Goal: Check status: Check status

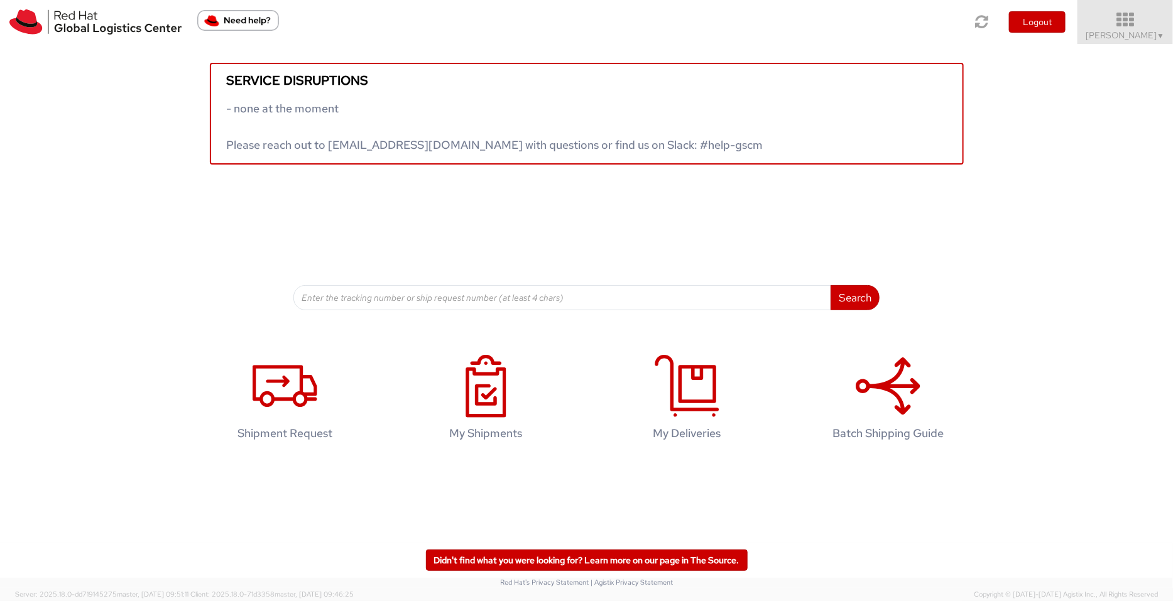
click at [938, 13] on icon at bounding box center [1126, 20] width 110 height 18
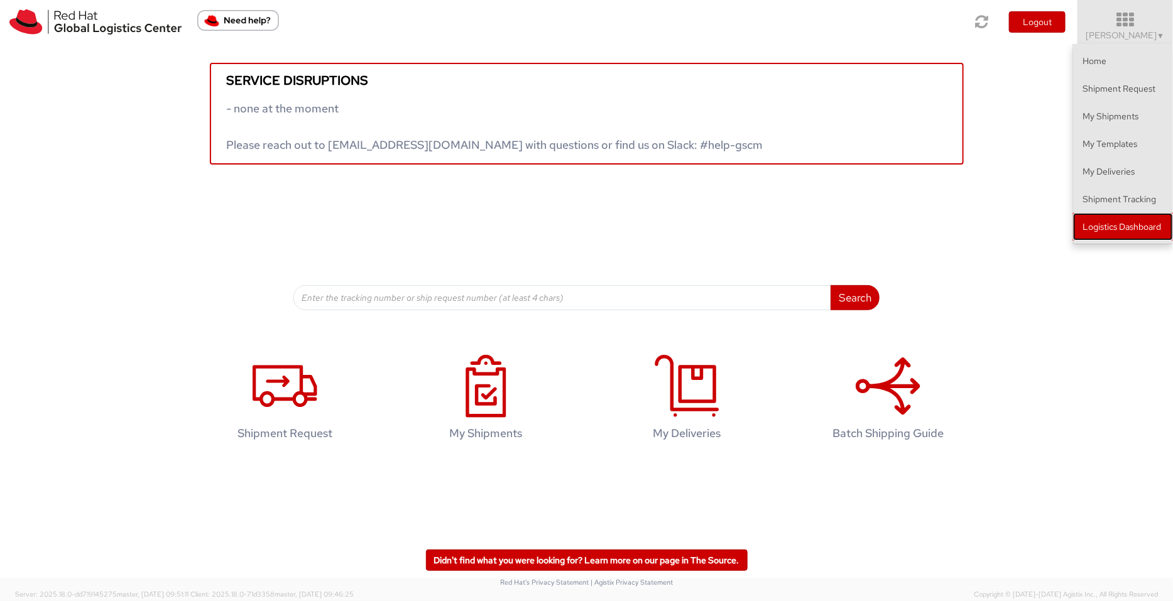
click at [938, 229] on link "Logistics Dashboard" at bounding box center [1124, 227] width 100 height 28
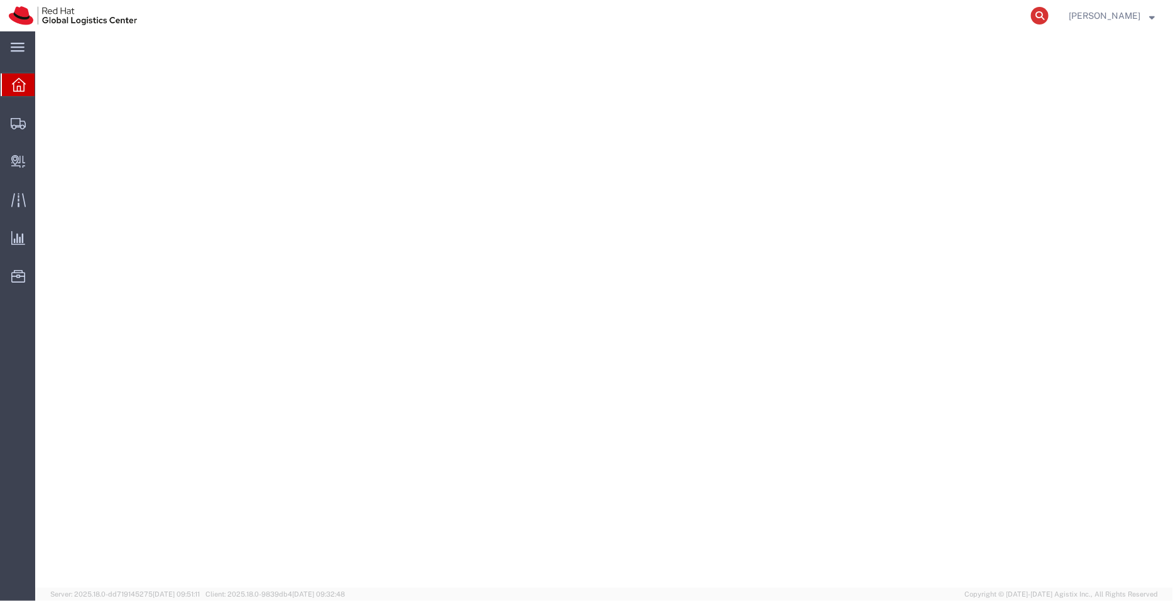
click at [1040, 21] on icon at bounding box center [1040, 16] width 18 height 18
paste input "58155461361"
click at [933, 14] on input "58155461361" at bounding box center [840, 16] width 382 height 30
paste input "58155461361"
click at [977, 12] on input "5815546136158155461361" at bounding box center [840, 16] width 382 height 30
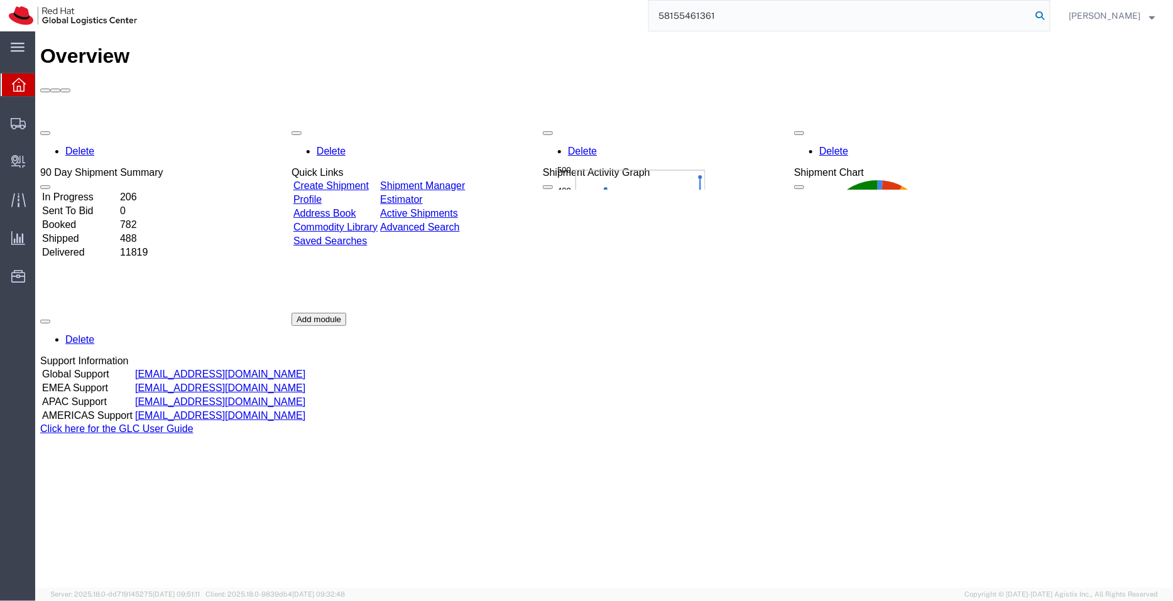
type input "58155461361"
click at [1043, 17] on icon at bounding box center [1040, 16] width 18 height 18
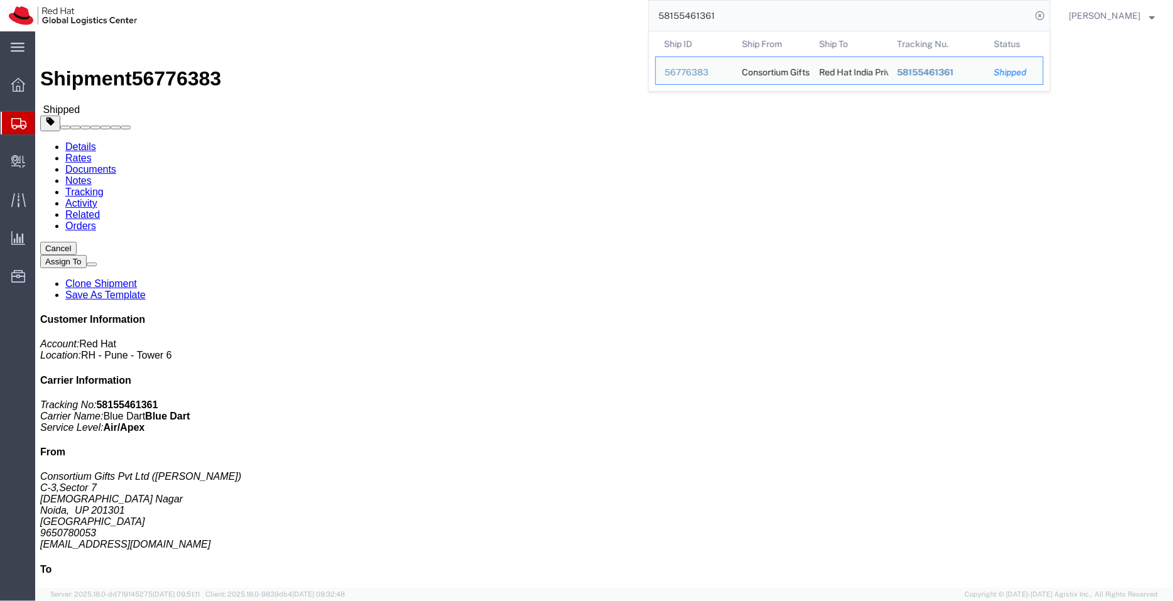
click div "Ship From Consortium Gifts Pvt Ltd ([PERSON_NAME][STREET_ADDRESS] 9650780053 [E…"
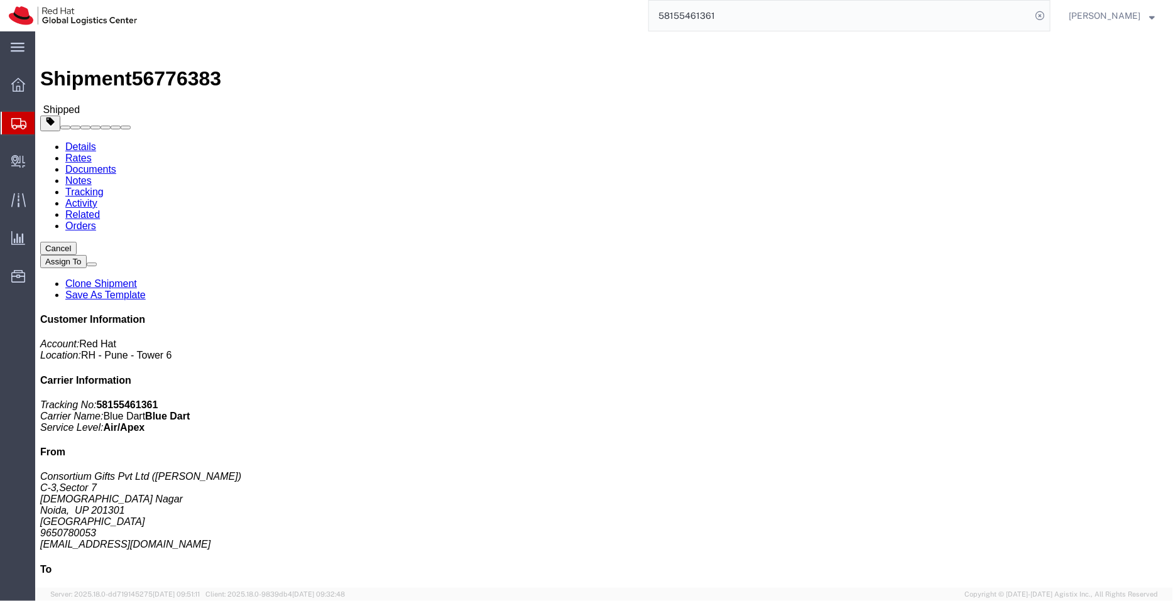
click div "Leg 1 - Air"
click at [0, 0] on span "Shipment Manager" at bounding box center [0, 0] width 0 height 0
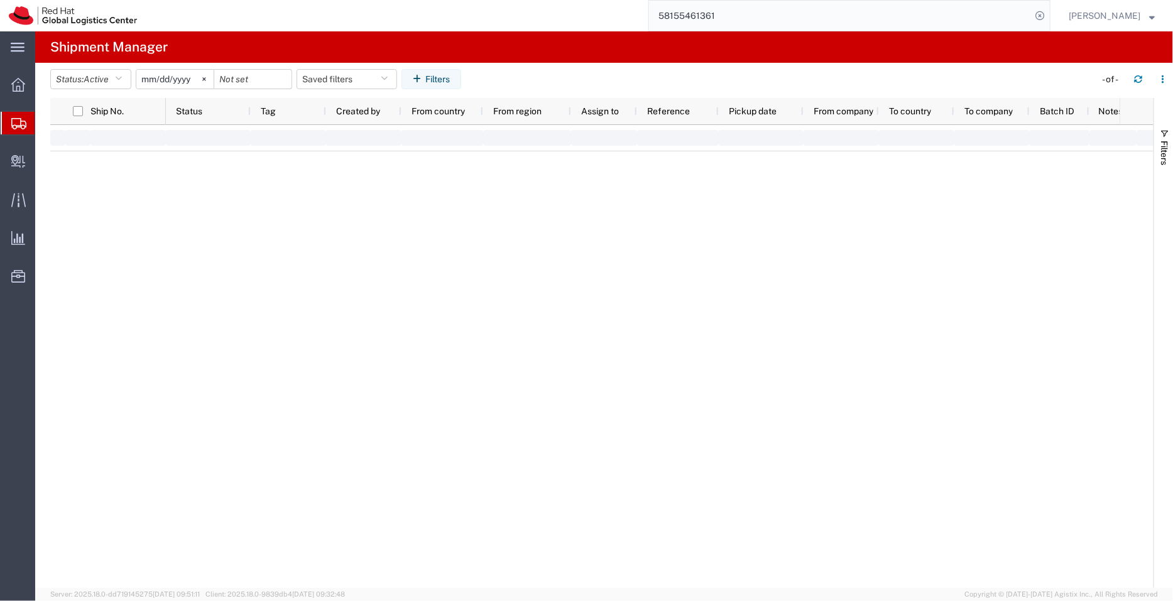
type input "[DATE]"
